Goal: Find specific page/section: Find specific page/section

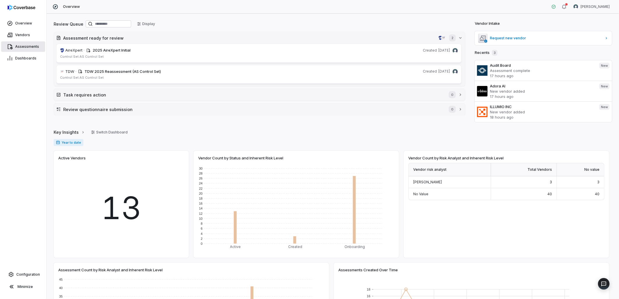
click at [11, 48] on icon at bounding box center [10, 46] width 5 height 5
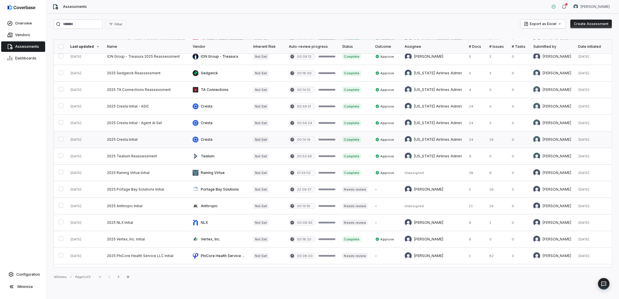
scroll to position [97, 0]
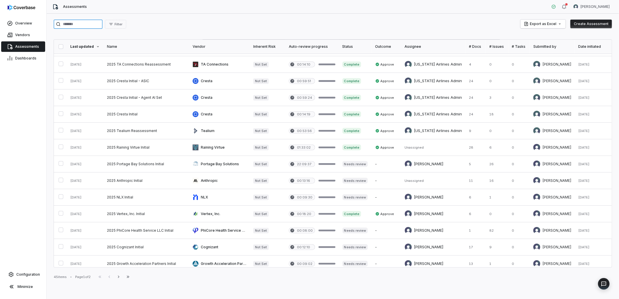
click at [98, 25] on input "search" at bounding box center [78, 24] width 49 height 9
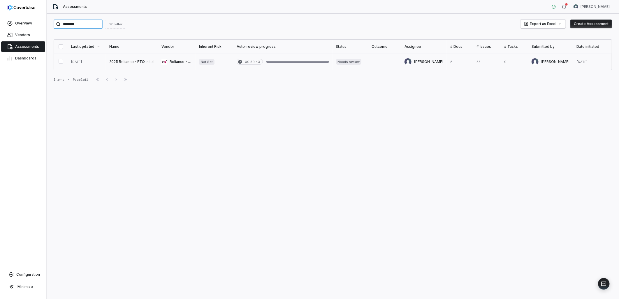
type input "********"
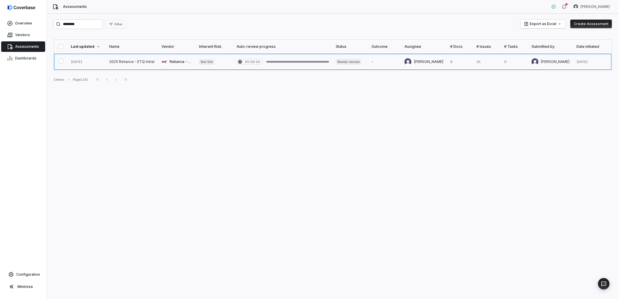
click at [158, 63] on link at bounding box center [177, 62] width 38 height 16
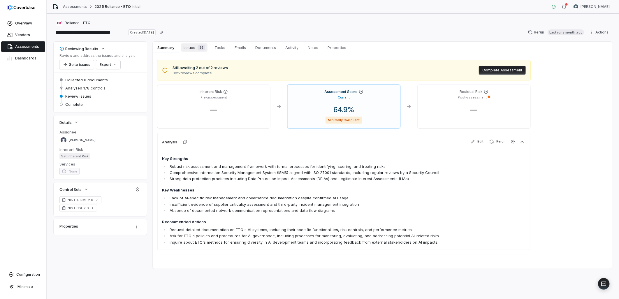
click at [184, 46] on span "Issues 35" at bounding box center [194, 47] width 26 height 8
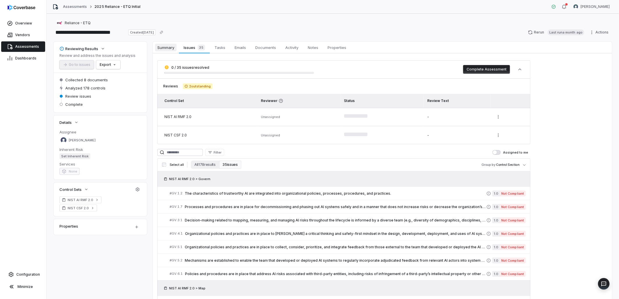
click at [162, 50] on span "Summary" at bounding box center [166, 48] width 22 height 8
